Goal: Information Seeking & Learning: Learn about a topic

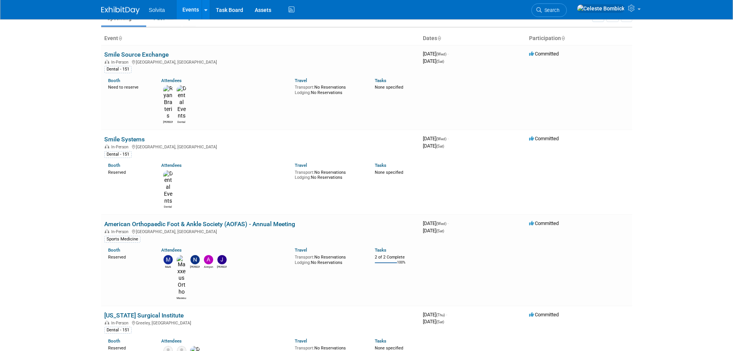
click at [57, 161] on body "Solvita Events Add Event Bulk Upload Events Shareable Event Boards Recently Vie…" at bounding box center [366, 137] width 733 height 351
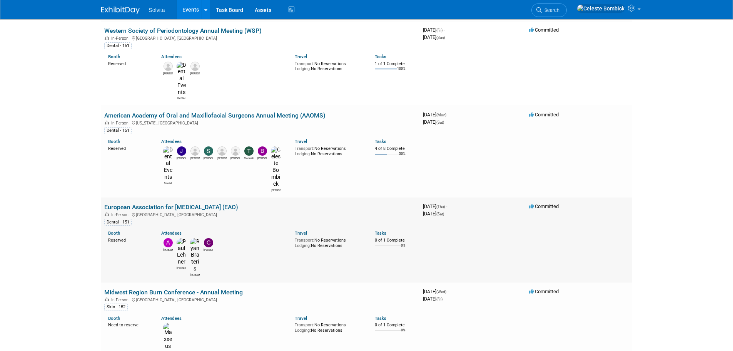
scroll to position [654, 0]
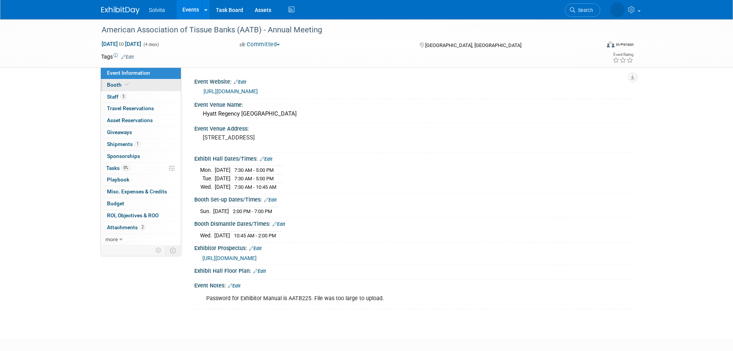
click at [125, 82] on icon at bounding box center [127, 84] width 4 height 4
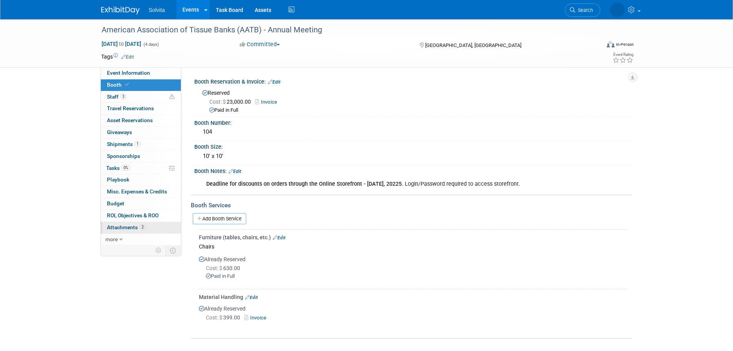
click at [118, 225] on span "Attachments 2" at bounding box center [126, 227] width 38 height 6
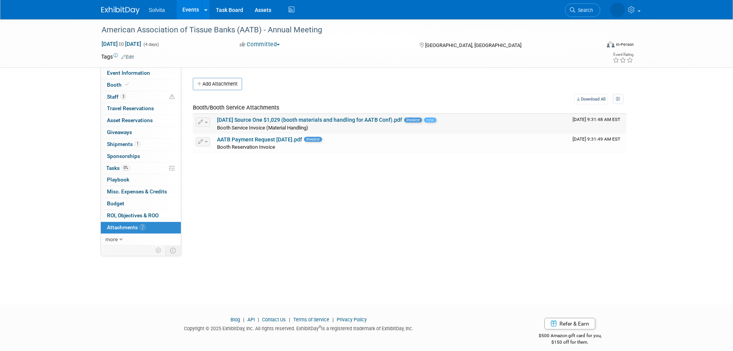
click at [262, 117] on link "[DATE] Source One $1,029 (booth materials and handling for AATB Conf).pdf" at bounding box center [309, 120] width 185 height 6
click at [111, 85] on span "Booth" at bounding box center [118, 85] width 23 height 6
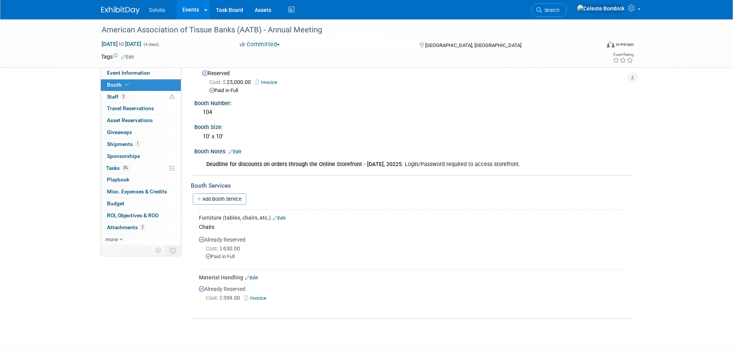
scroll to position [38, 0]
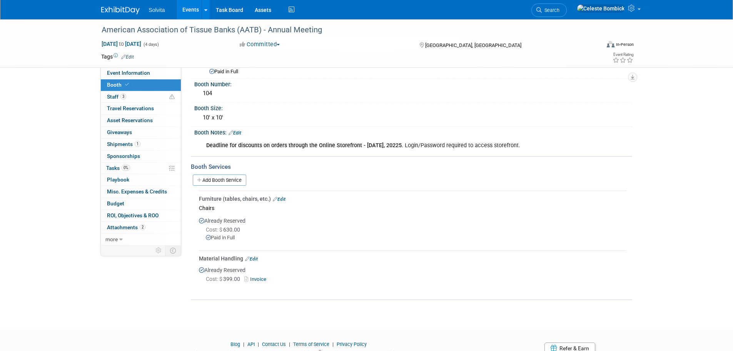
click at [178, 312] on div "American Association of Tissue Banks (AATB) - Annual Meeting [DATE] to [DATE] (…" at bounding box center [366, 148] width 733 height 334
click at [122, 69] on link "Event Information" at bounding box center [141, 73] width 80 height 12
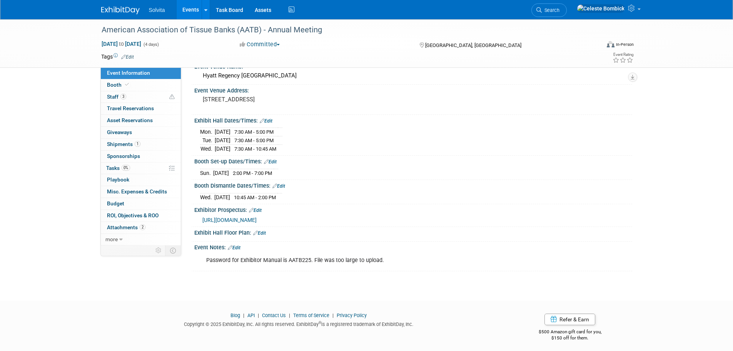
scroll to position [40, 0]
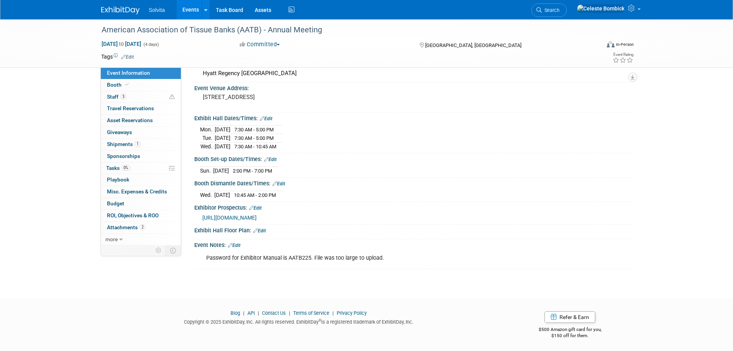
drag, startPoint x: 42, startPoint y: 168, endPoint x: 46, endPoint y: 147, distance: 21.3
click at [42, 168] on div "American Association of Tissue Banks (AATB) - Annual Meeting Oct 12, 2025 to Oc…" at bounding box center [366, 131] width 733 height 305
click at [110, 11] on img at bounding box center [120, 11] width 38 height 8
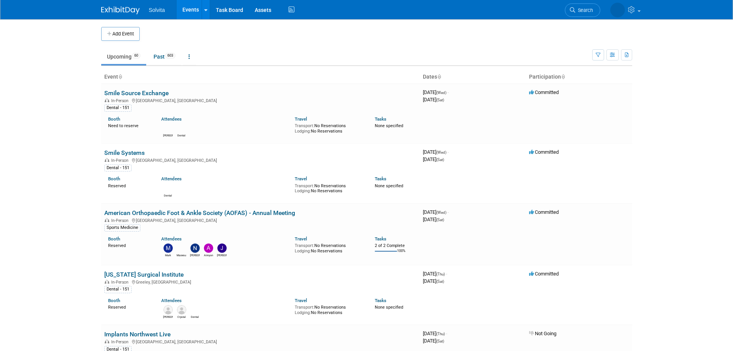
click at [76, 156] on body "Solvita Events Add Event Bulk Upload Events Shareable Event Boards Recently Vie…" at bounding box center [366, 175] width 733 height 351
